Goal: Navigation & Orientation: Go to known website

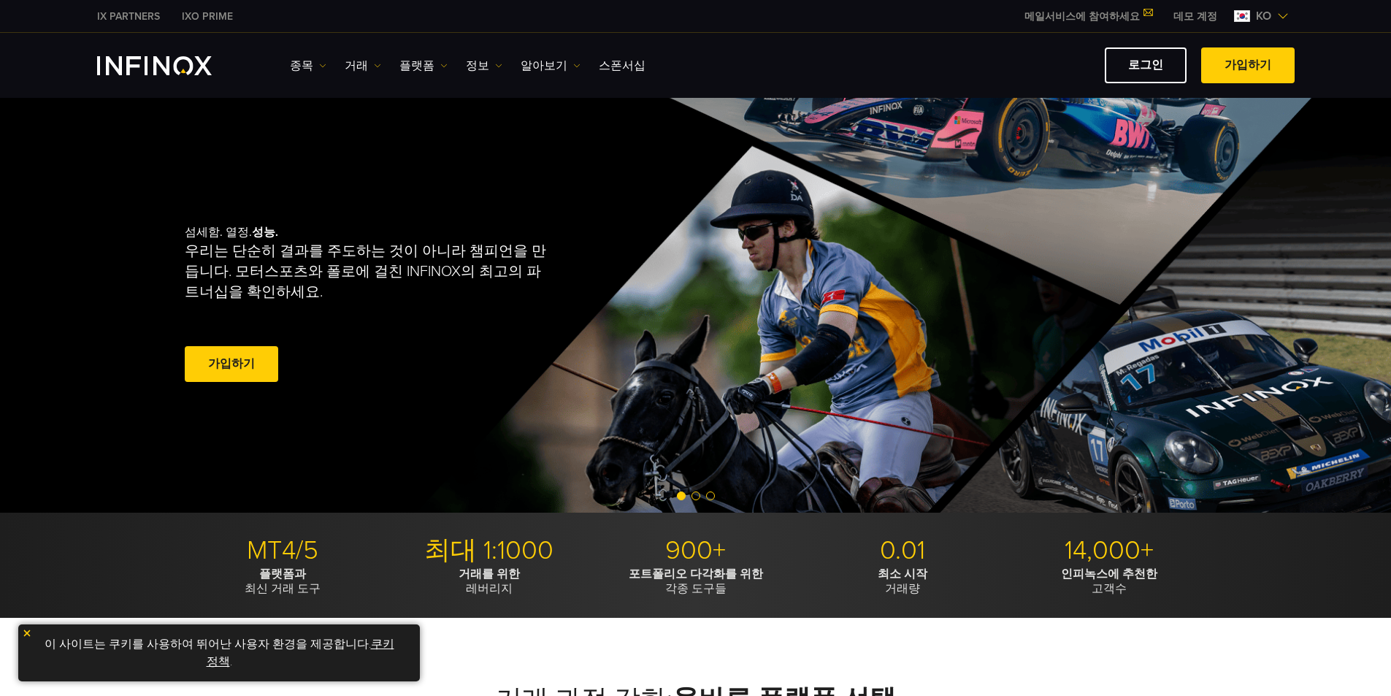
click at [1152, 65] on link "로그인" at bounding box center [1145, 65] width 82 height 36
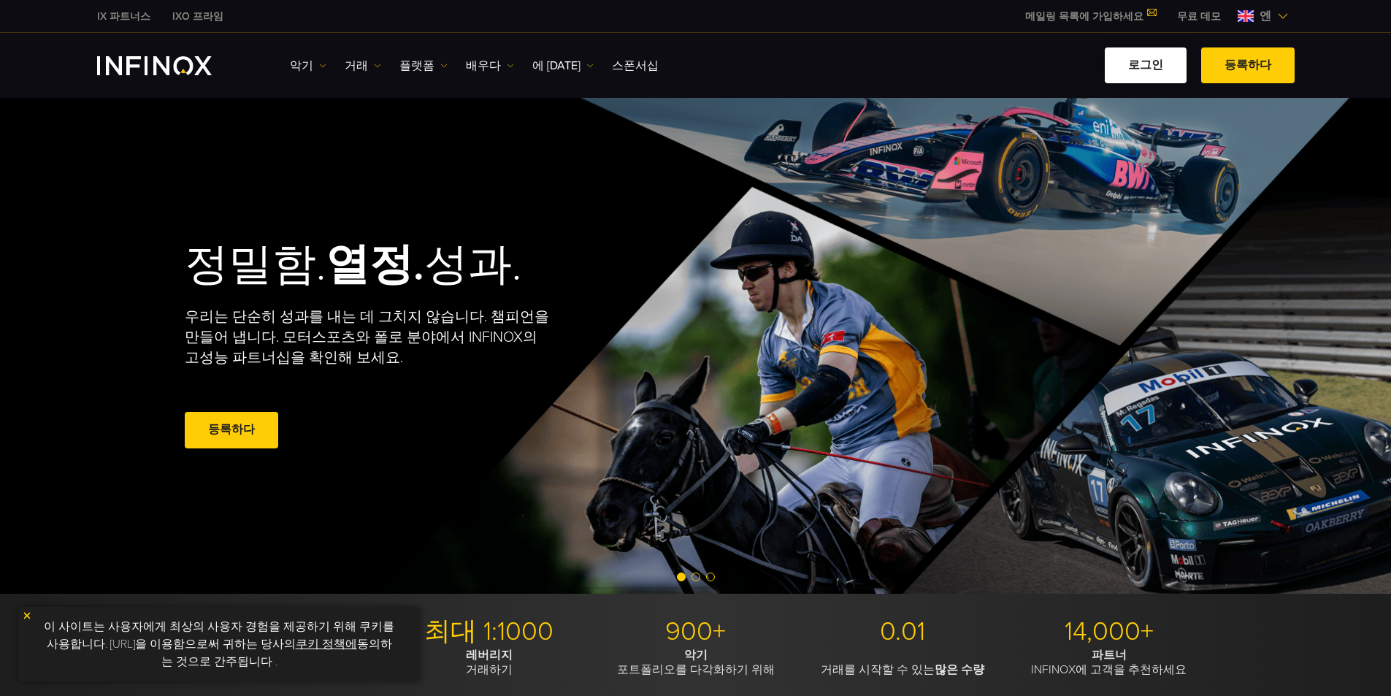
click at [683, 50] on link "로그인" at bounding box center [1145, 65] width 82 height 36
